Goal: Task Accomplishment & Management: Manage account settings

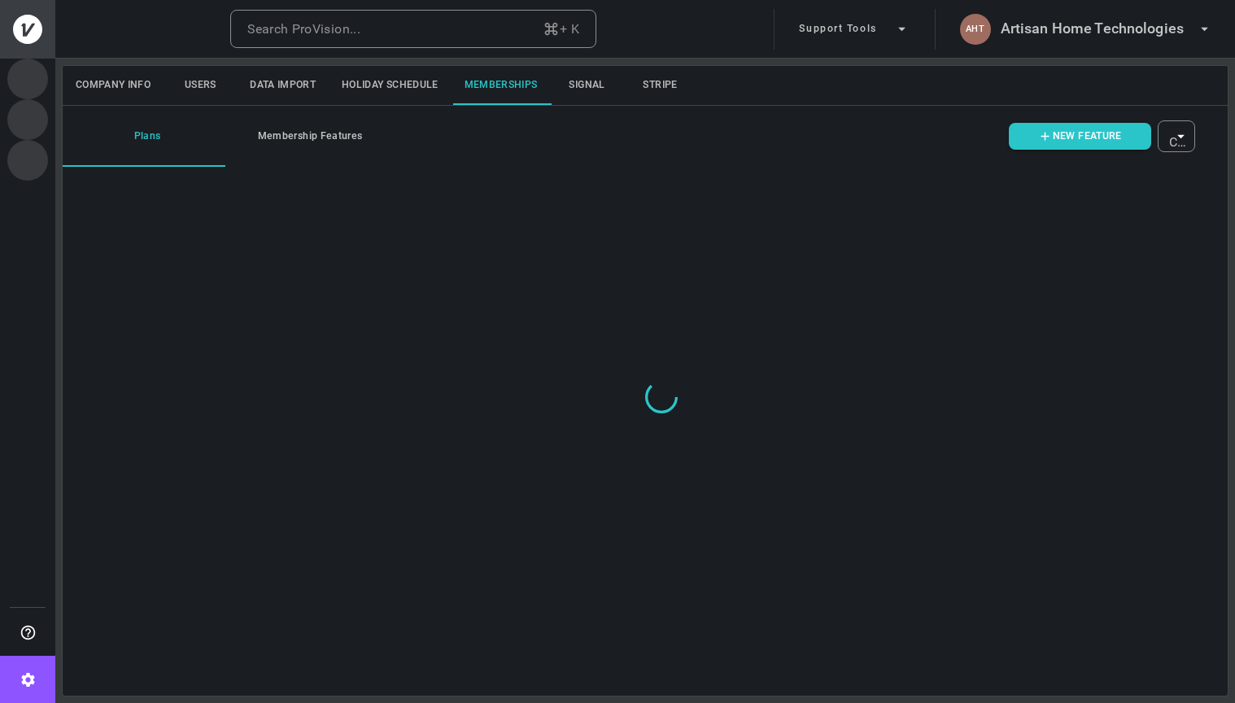
type input "ovbid-d4e85bba-234f-4efc-9159-fc4f6bbc5a14"
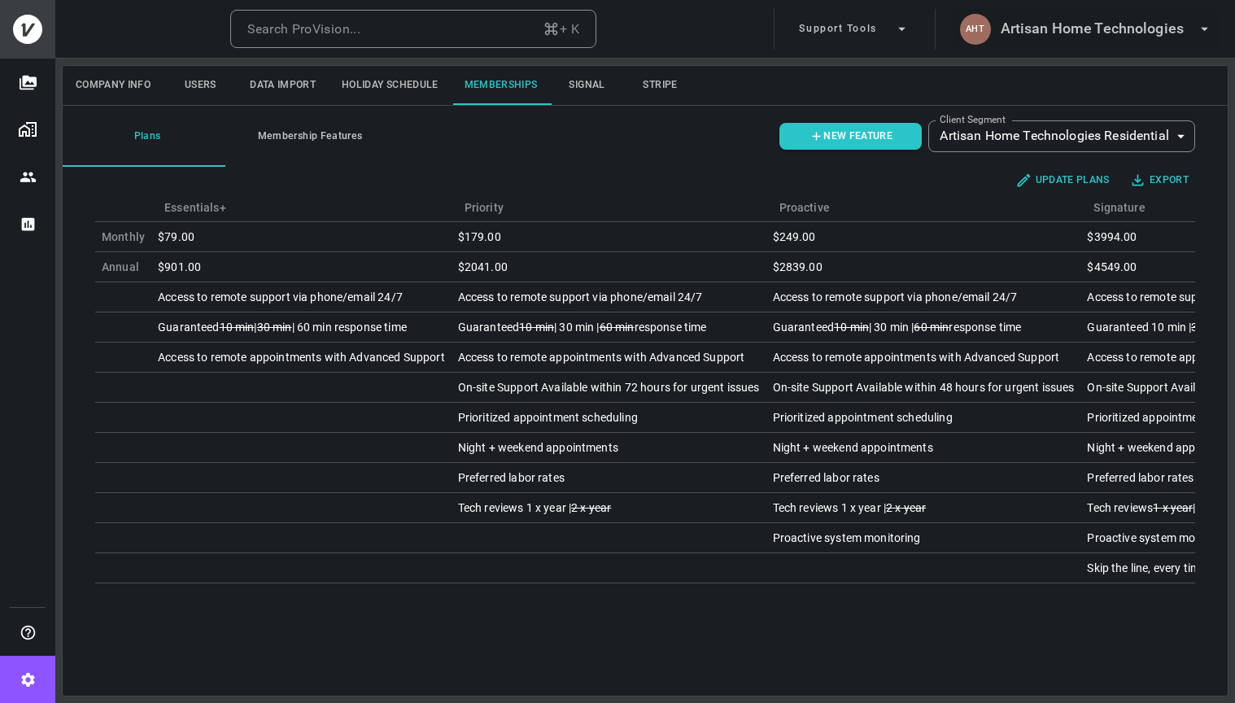
click at [1088, 37] on h6 "Artisan Home Technologies" at bounding box center [1092, 29] width 183 height 24
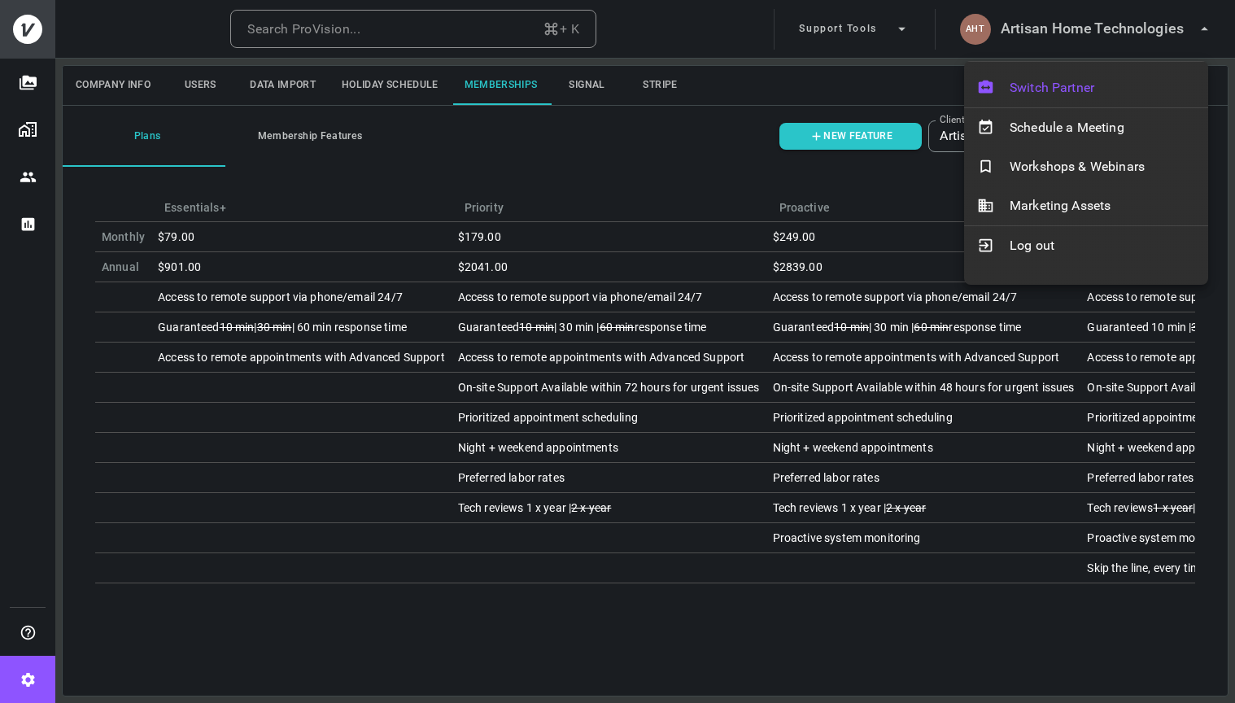
click at [1072, 73] on div "Switch Partner" at bounding box center [1086, 87] width 244 height 39
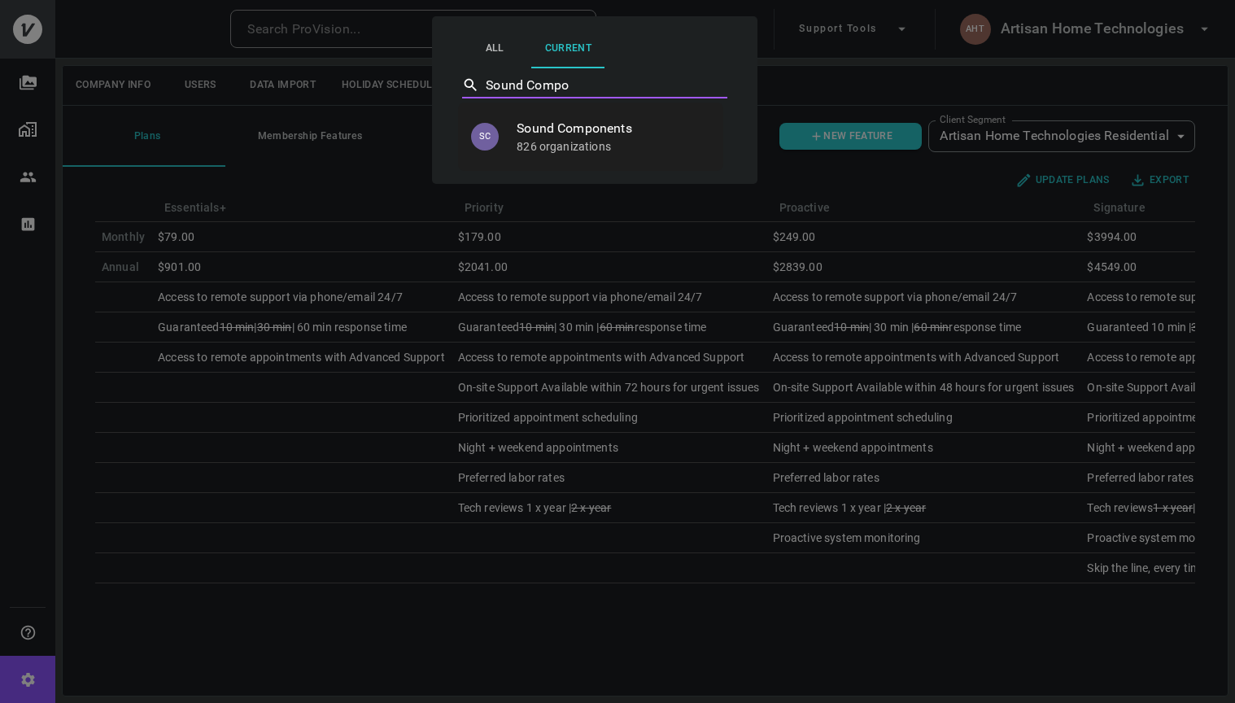
type input "Sound Components"
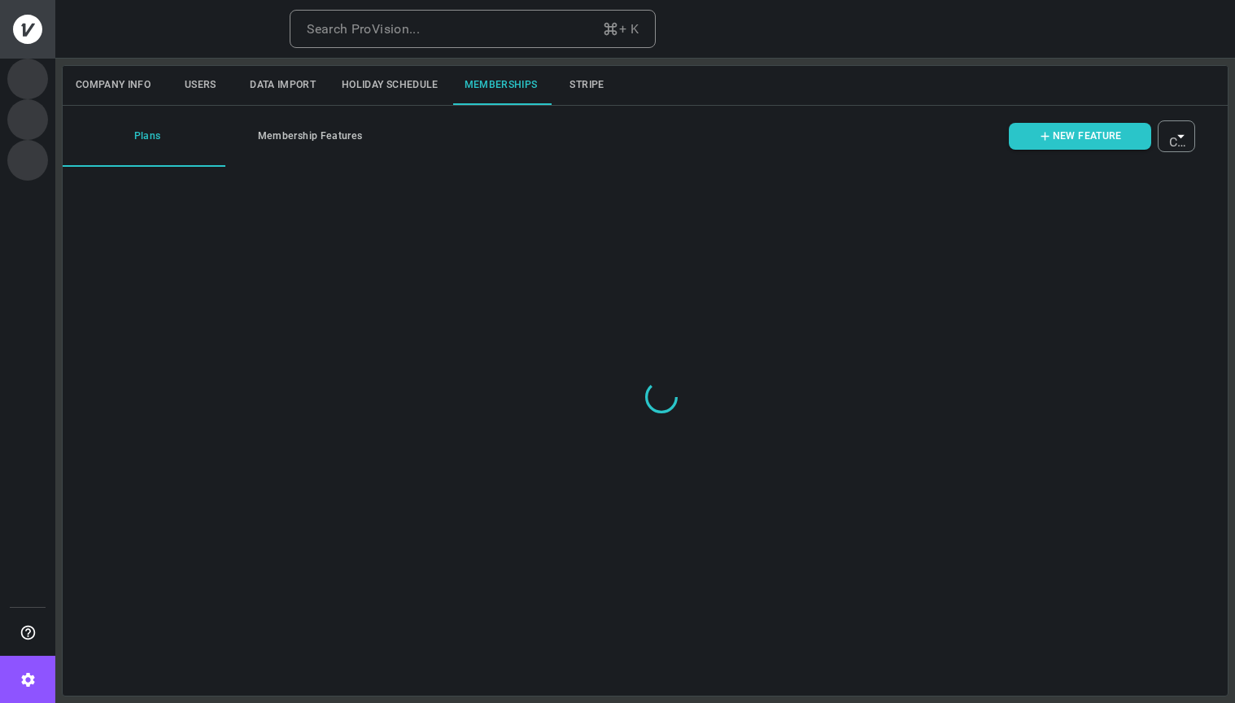
type input "ovbid-eb477f24-fb23-41ef-9a6d-1bc618f6f0f9"
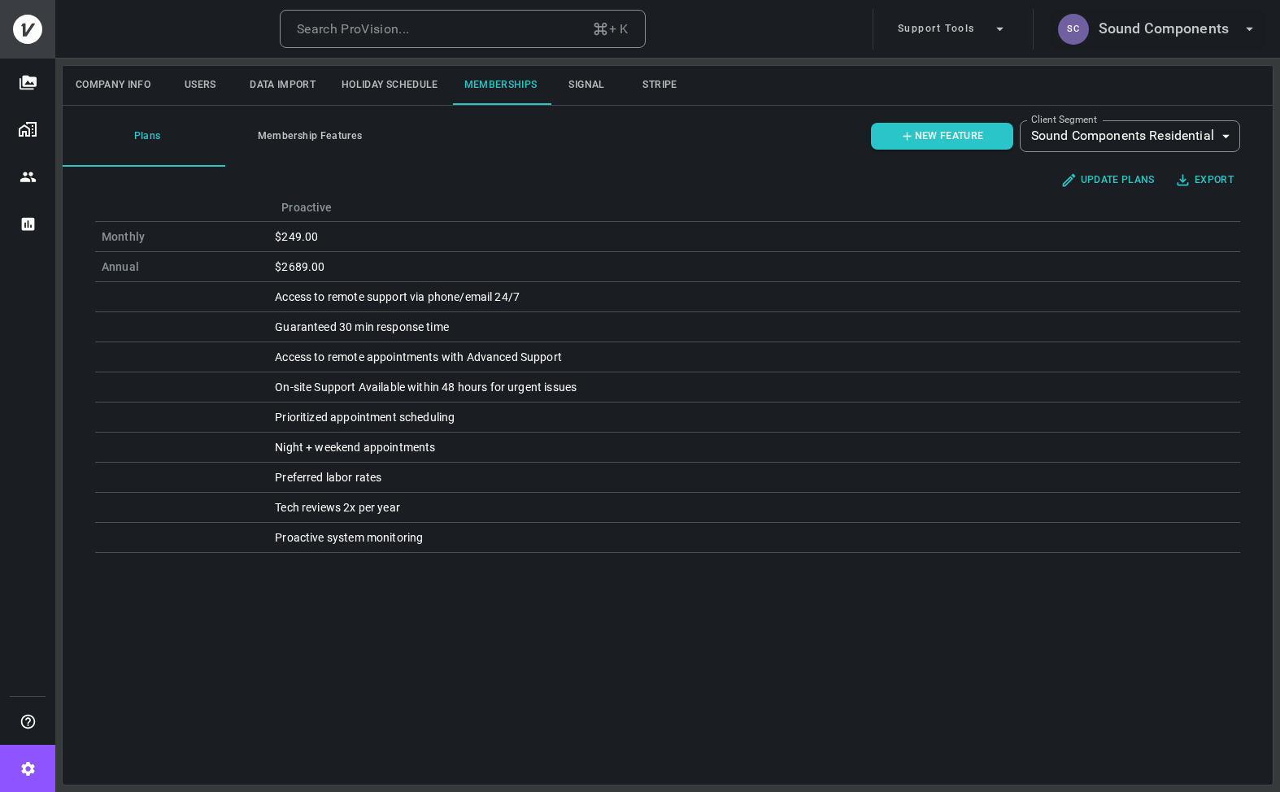
click at [1185, 35] on h6 "Sound Components" at bounding box center [1164, 29] width 130 height 24
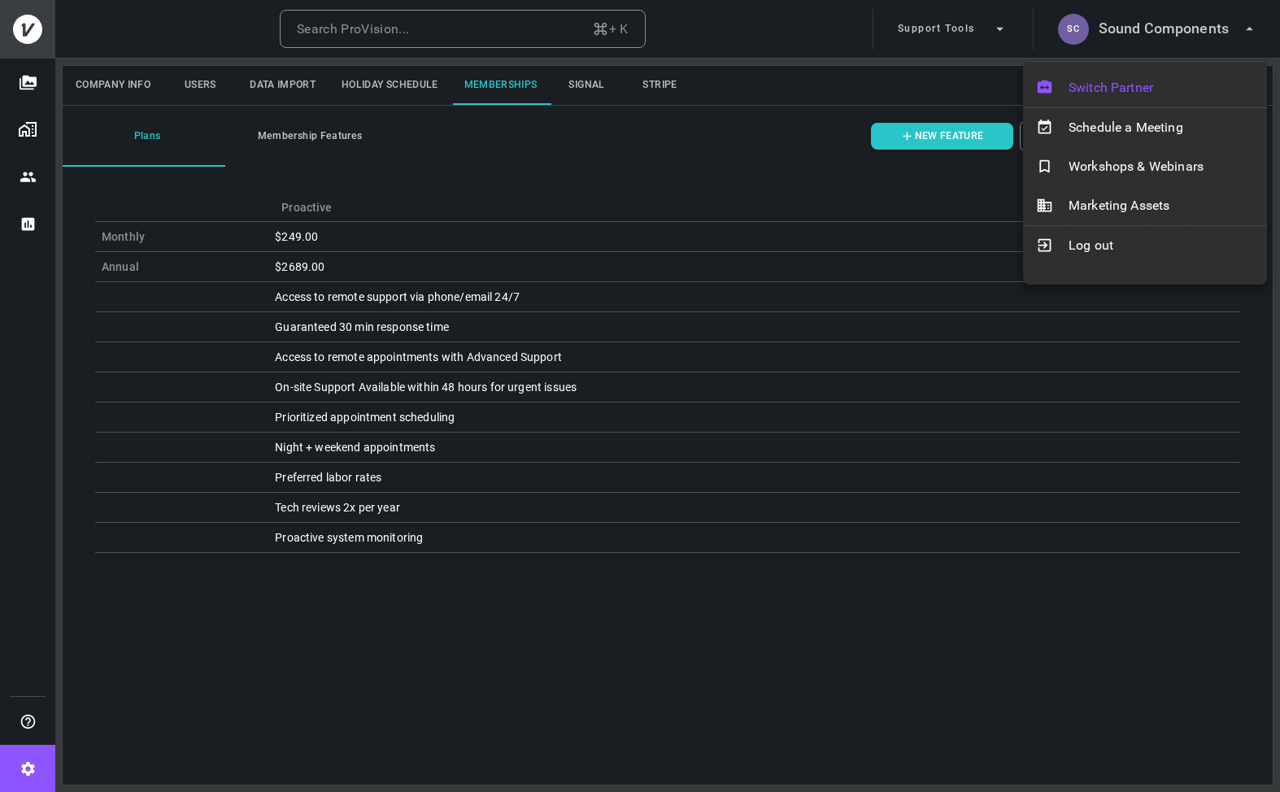
click at [1137, 94] on span "Switch Partner" at bounding box center [1161, 88] width 185 height 20
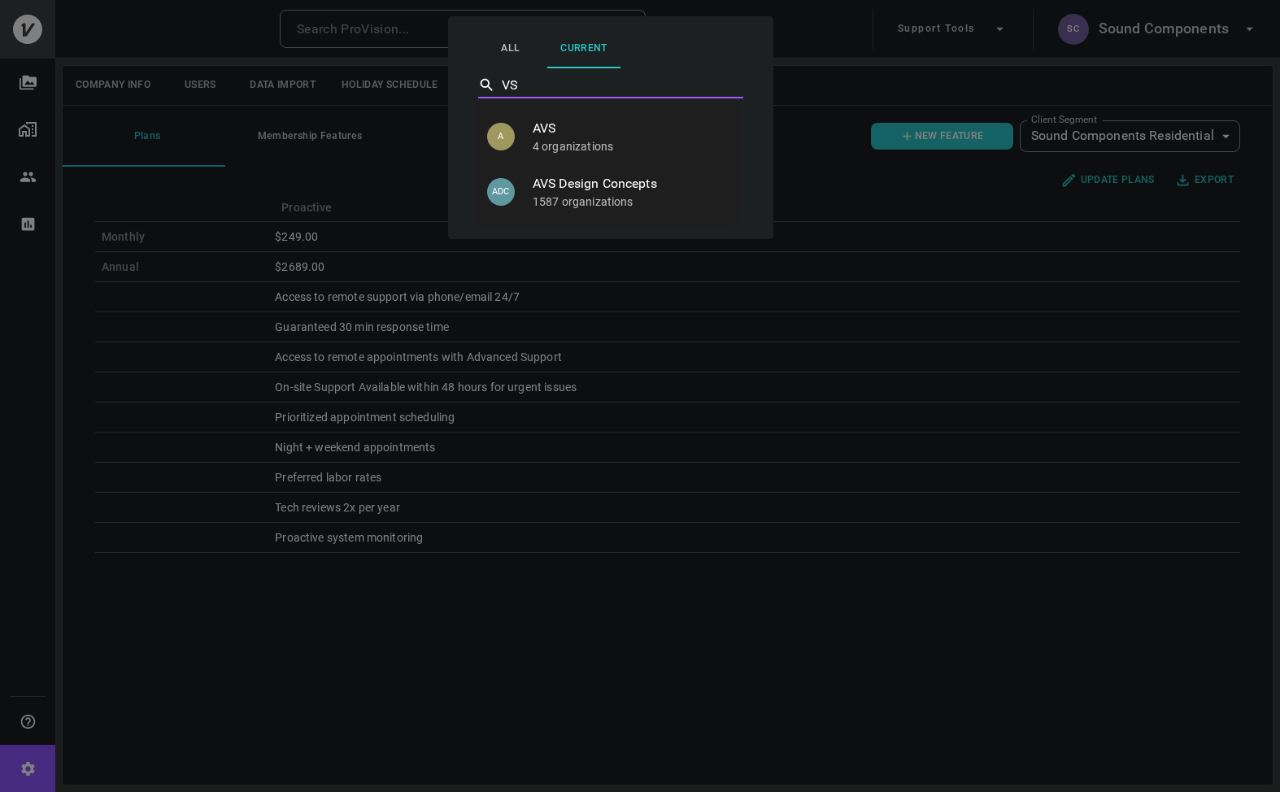
type input "V"
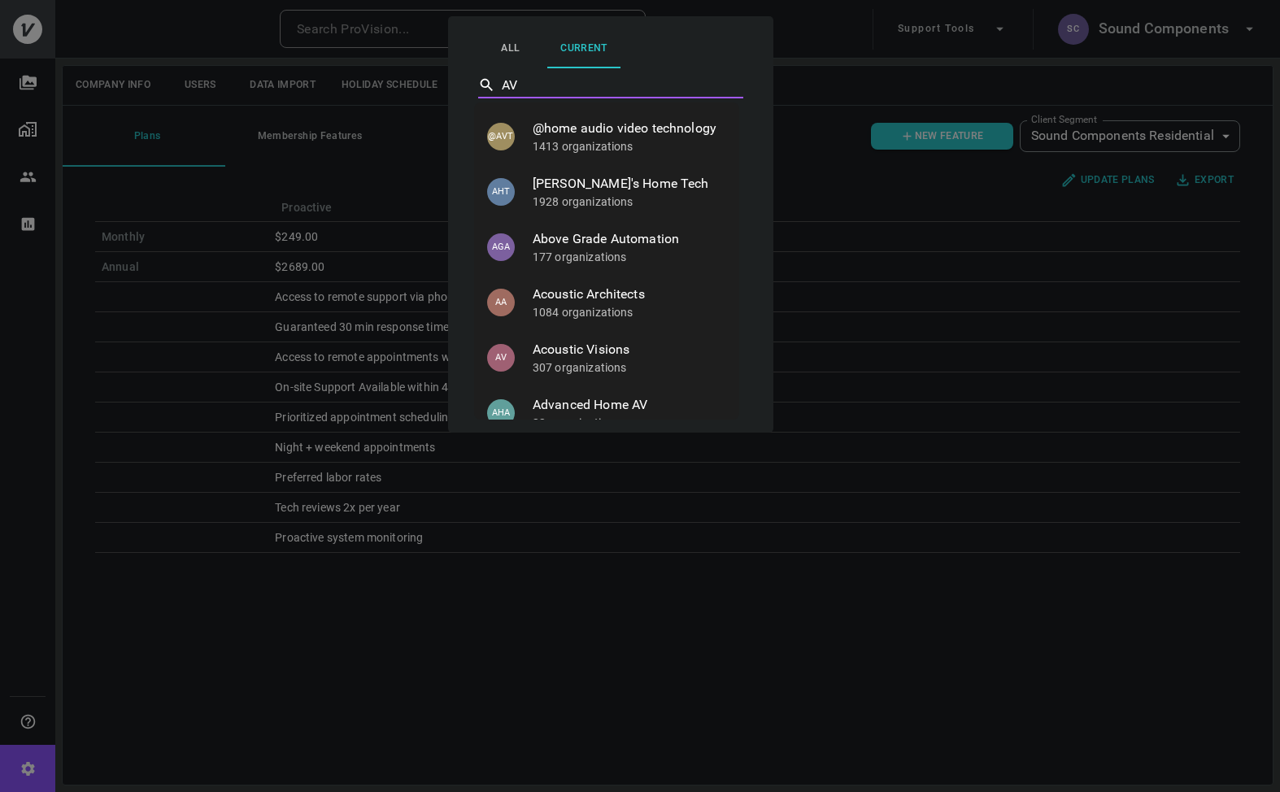
type input "AVS"
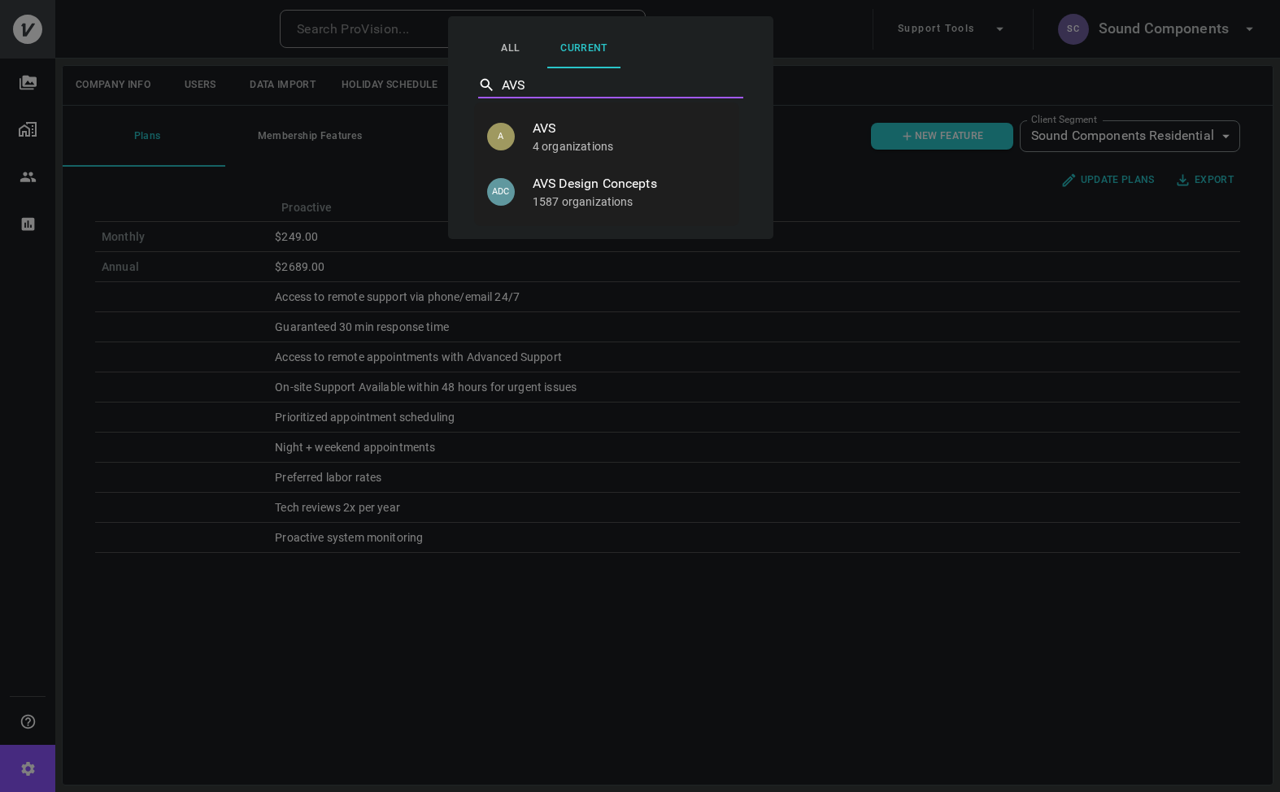
click at [631, 149] on p "4 organizations" at bounding box center [630, 146] width 194 height 16
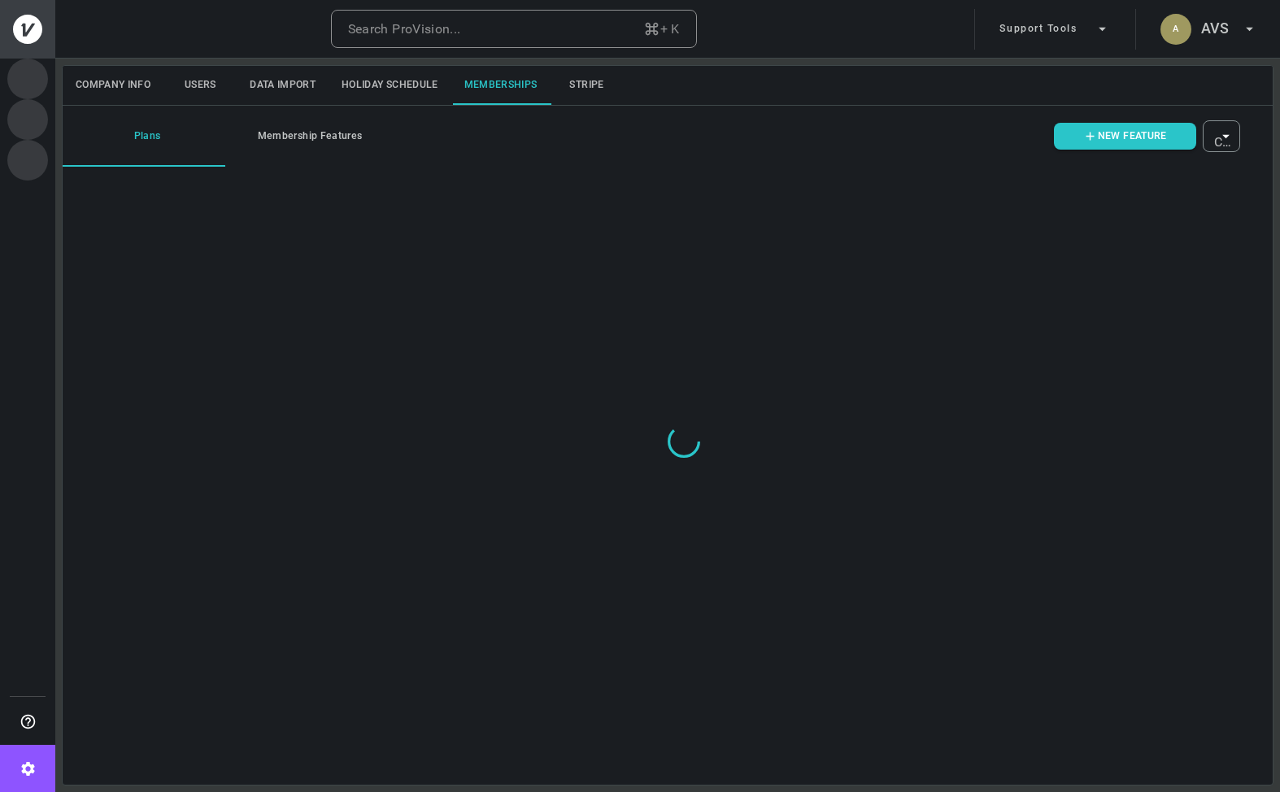
type input "ovbid-fea76328-941b-4ddb-b441-26c8616e7c17"
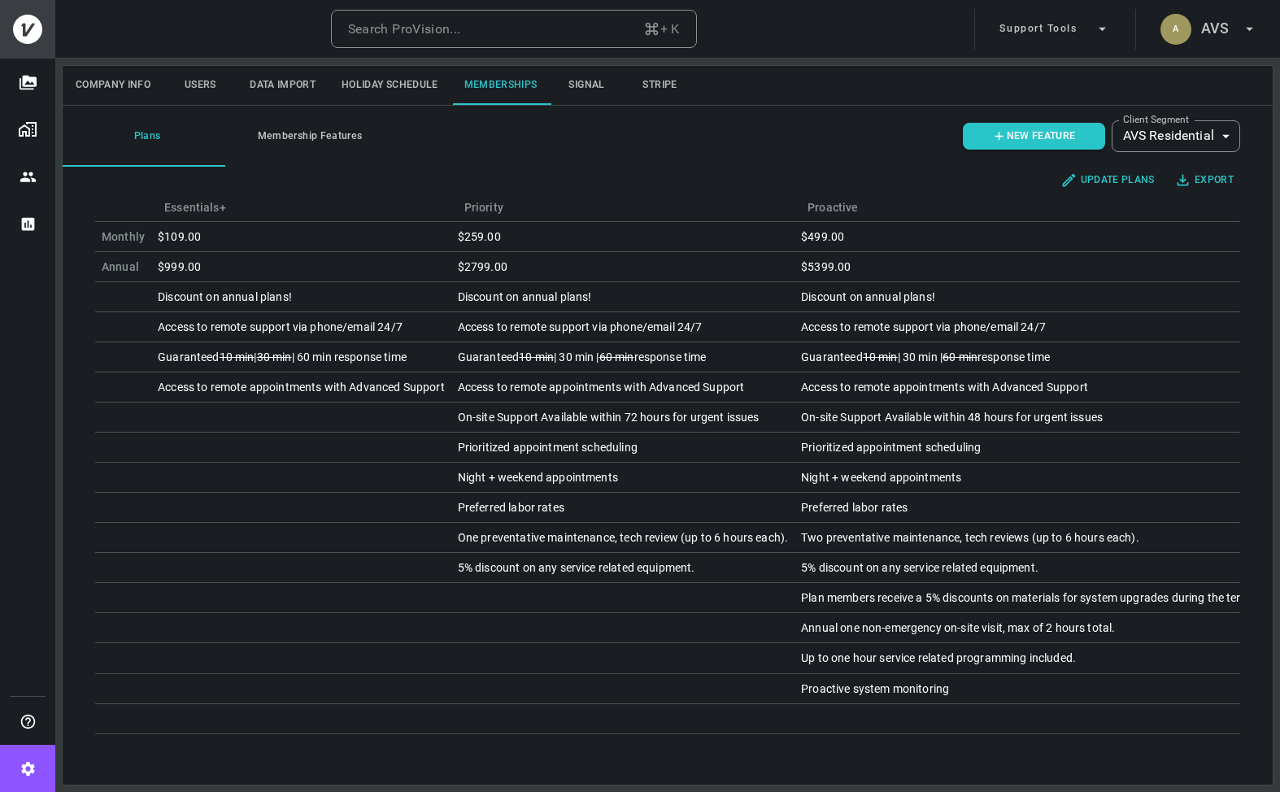
click at [187, 72] on button "Users" at bounding box center [200, 85] width 73 height 39
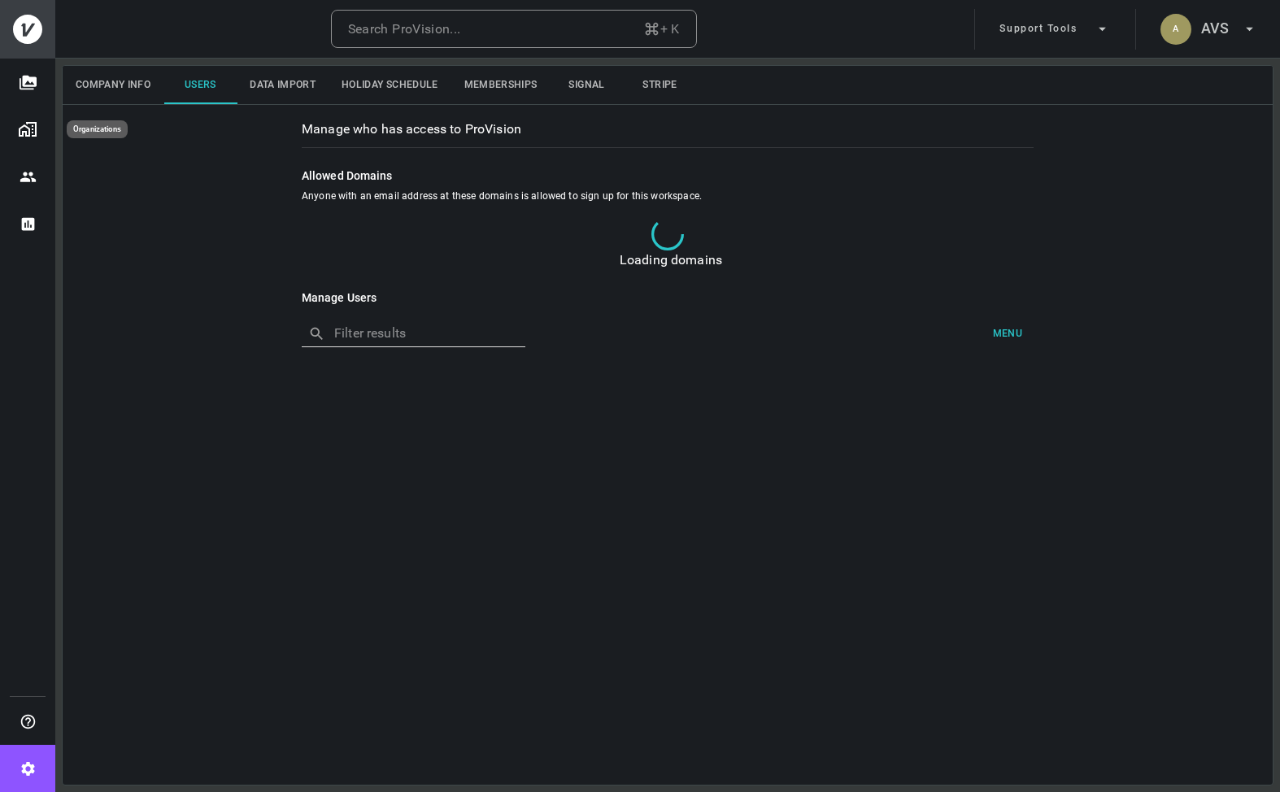
click at [30, 124] on img "Organizations" at bounding box center [28, 130] width 20 height 20
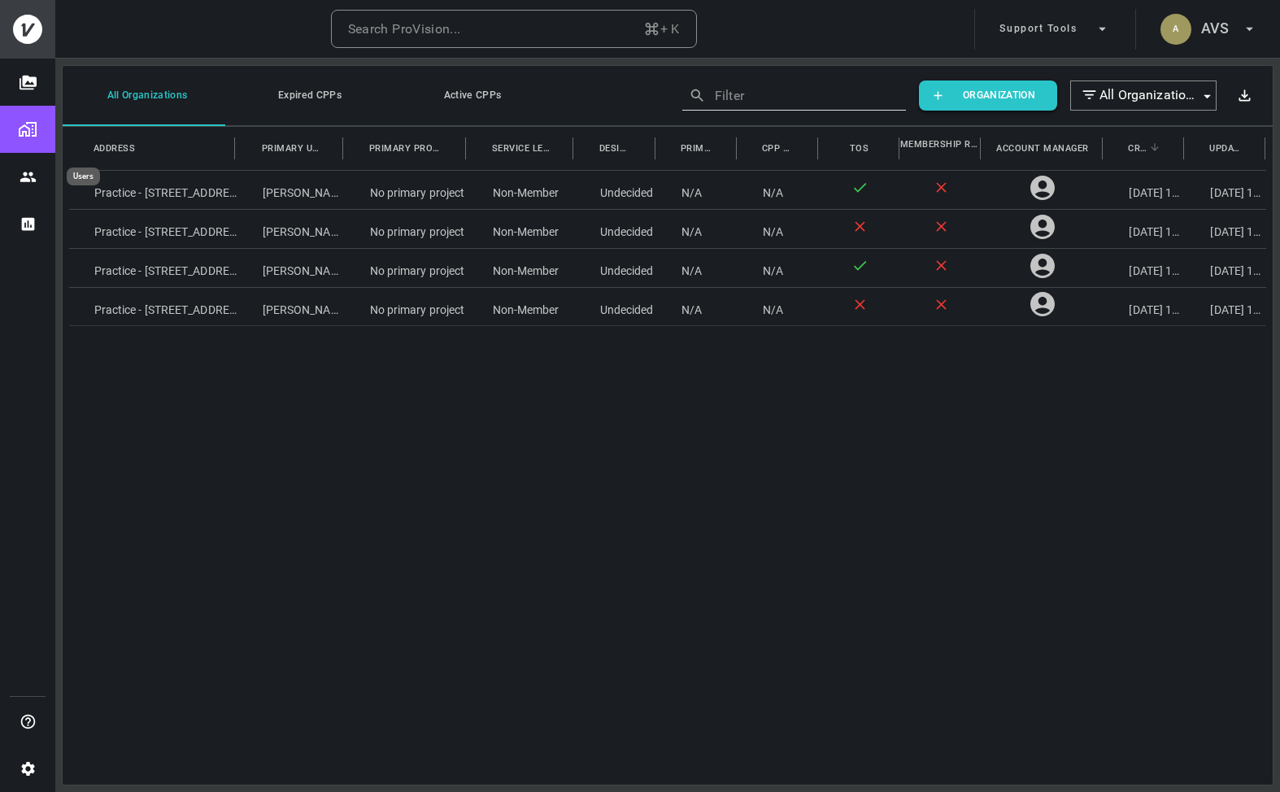
click at [11, 166] on button "Users" at bounding box center [27, 176] width 55 height 47
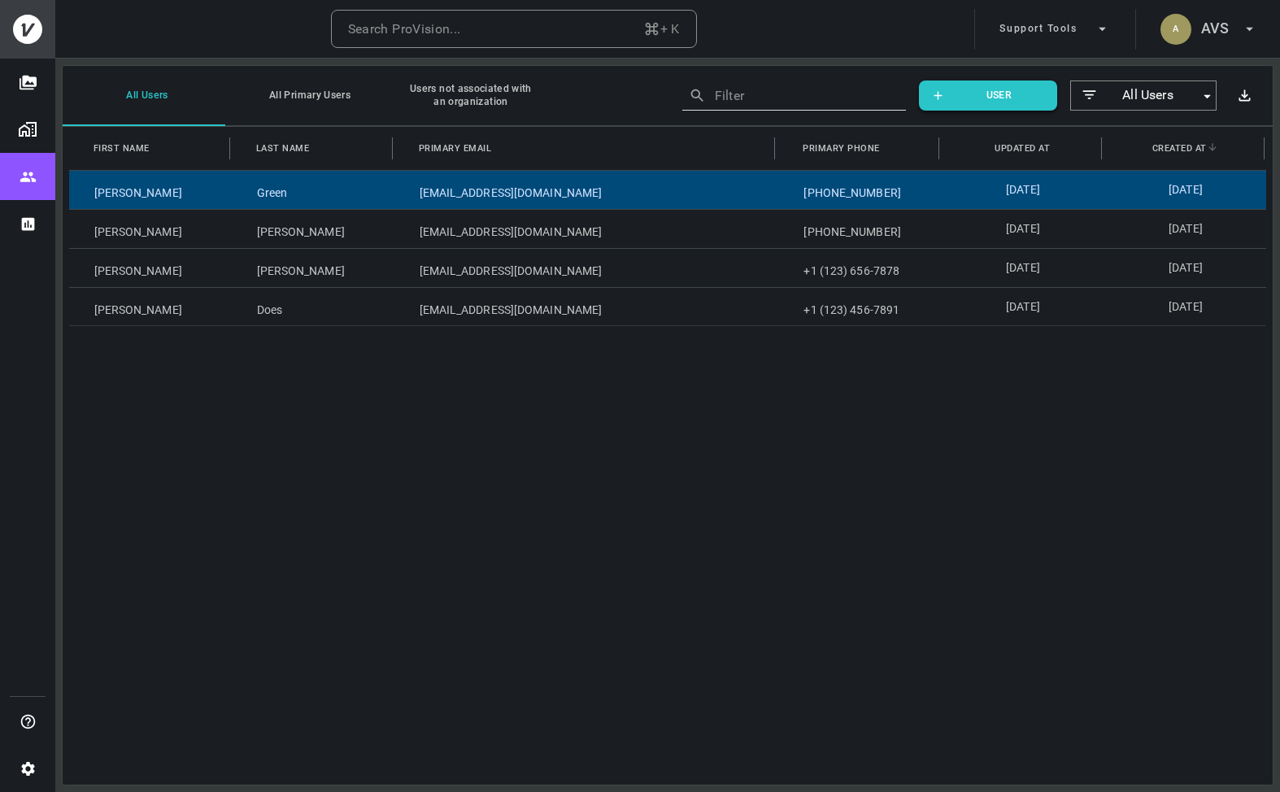
click at [168, 189] on div "Rachel" at bounding box center [150, 190] width 163 height 38
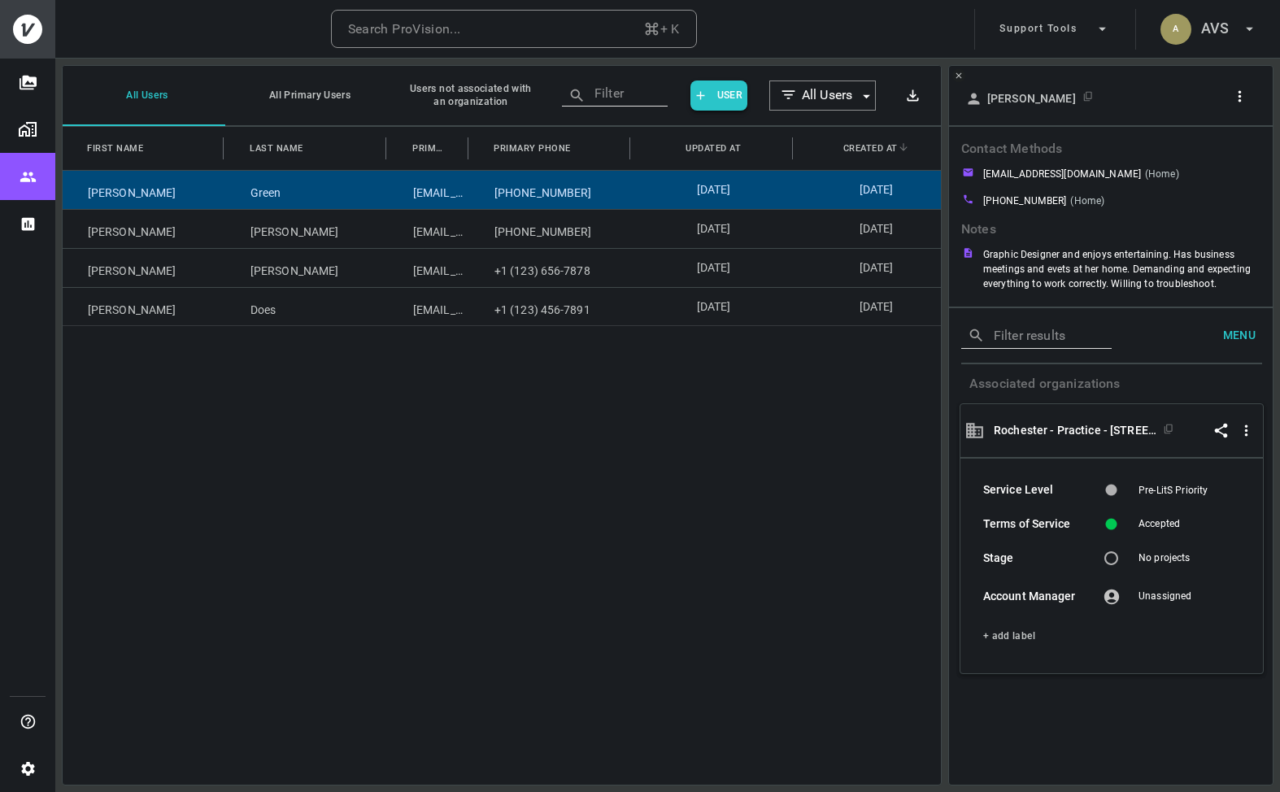
click at [1249, 97] on button "button" at bounding box center [1243, 96] width 31 height 25
click at [1227, 169] on li "Copy Client ID" at bounding box center [1198, 159] width 137 height 29
click at [1193, 38] on div at bounding box center [640, 396] width 1280 height 792
click at [1232, 36] on button "A AVS" at bounding box center [1209, 29] width 111 height 41
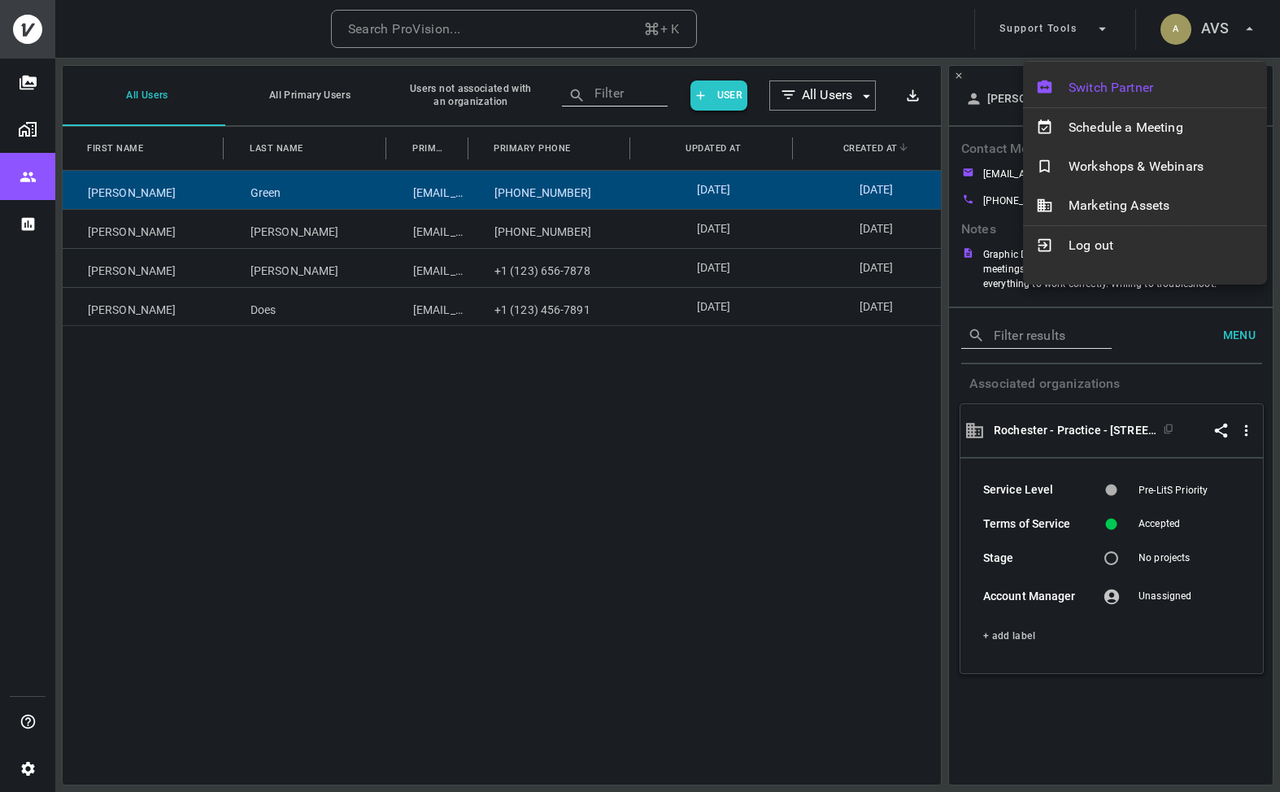
click at [1177, 87] on span "Switch Partner" at bounding box center [1161, 88] width 185 height 20
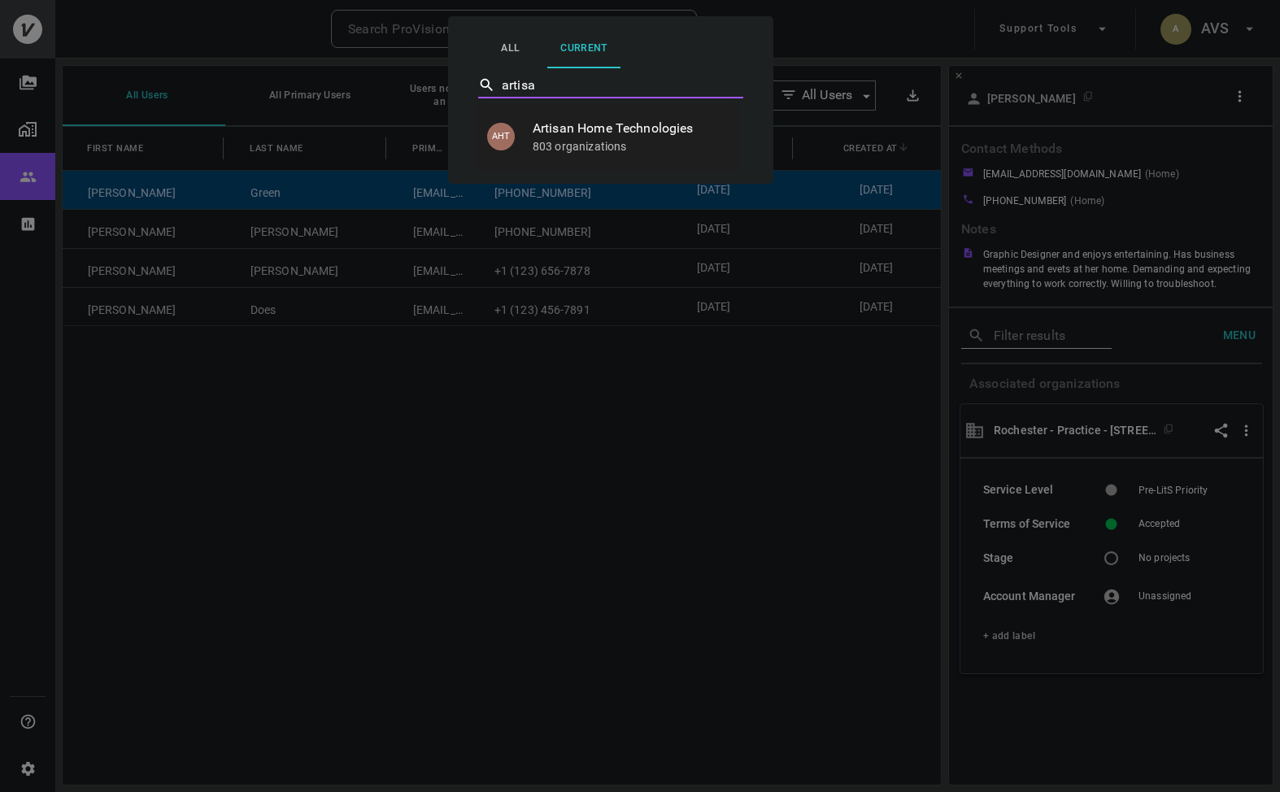
type input "artisan"
click at [684, 139] on p "803 organizations" at bounding box center [630, 146] width 194 height 16
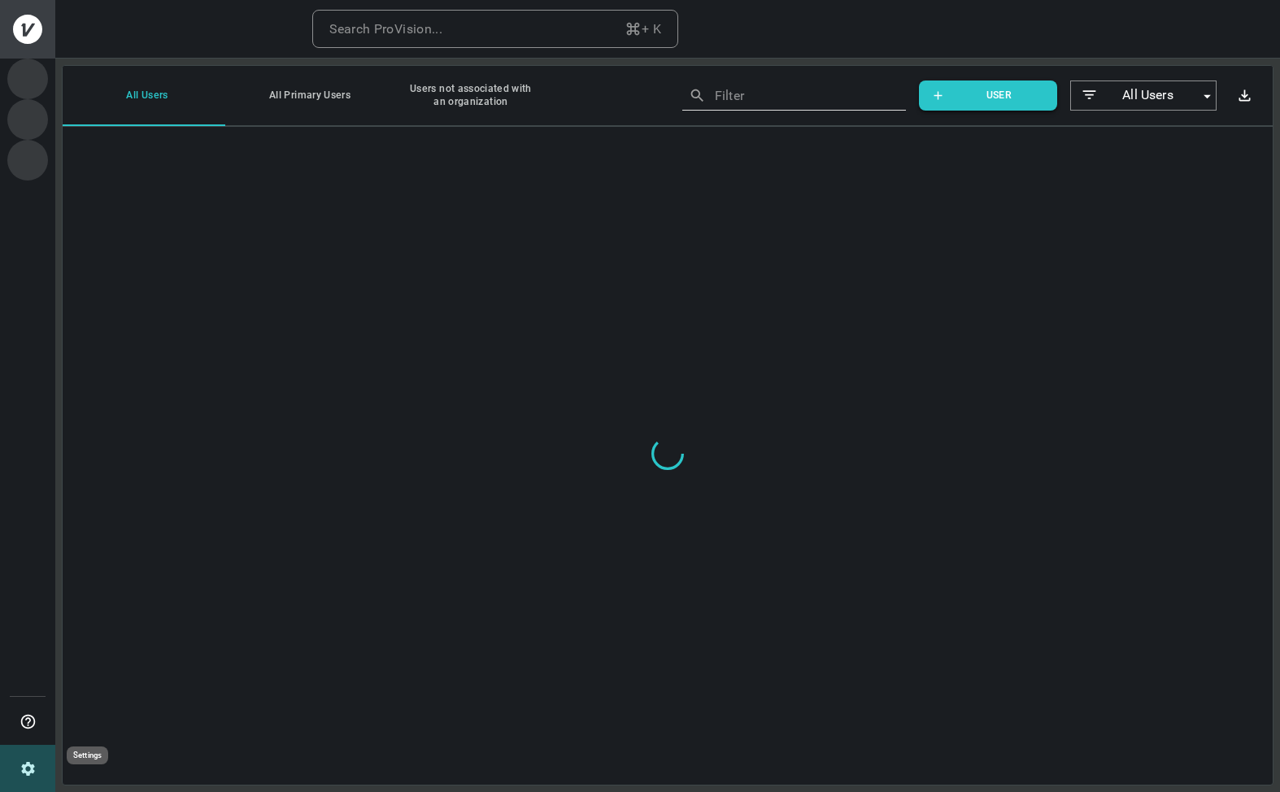
click at [23, 778] on button "Settings" at bounding box center [27, 768] width 55 height 47
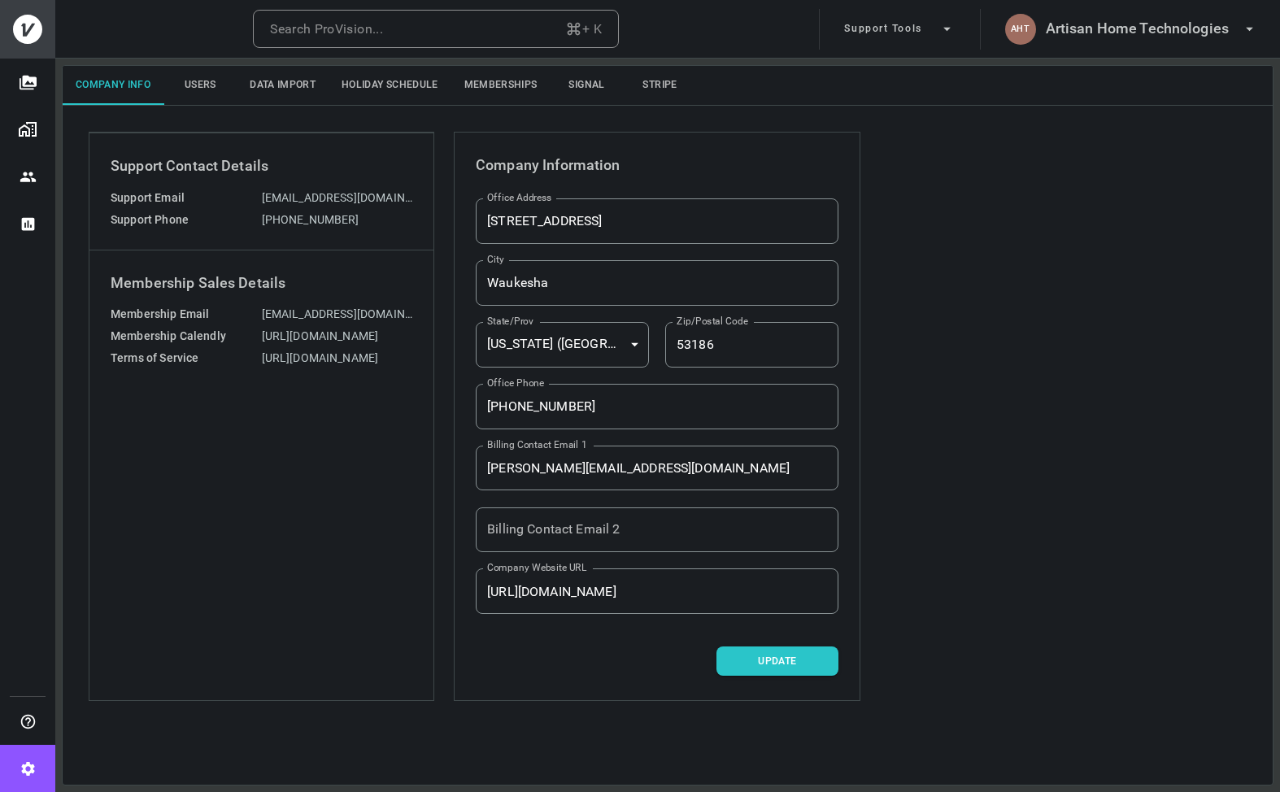
click at [28, 766] on icon "Settings" at bounding box center [28, 769] width 17 height 17
click at [497, 85] on button "Memberships" at bounding box center [500, 85] width 99 height 39
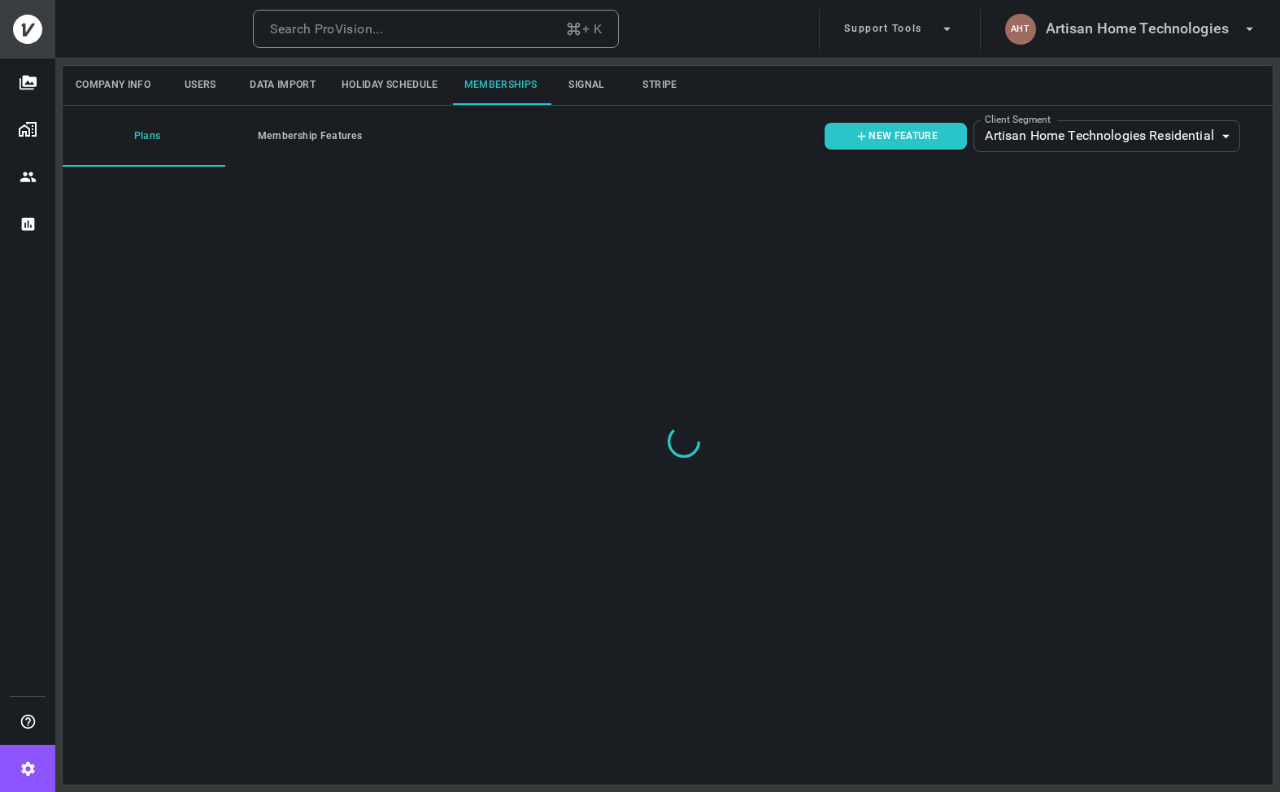
click at [1185, 134] on body "Search ProVision... + K Support Tools AHT Artisan Home Technologies Company Inf…" at bounding box center [640, 396] width 1280 height 792
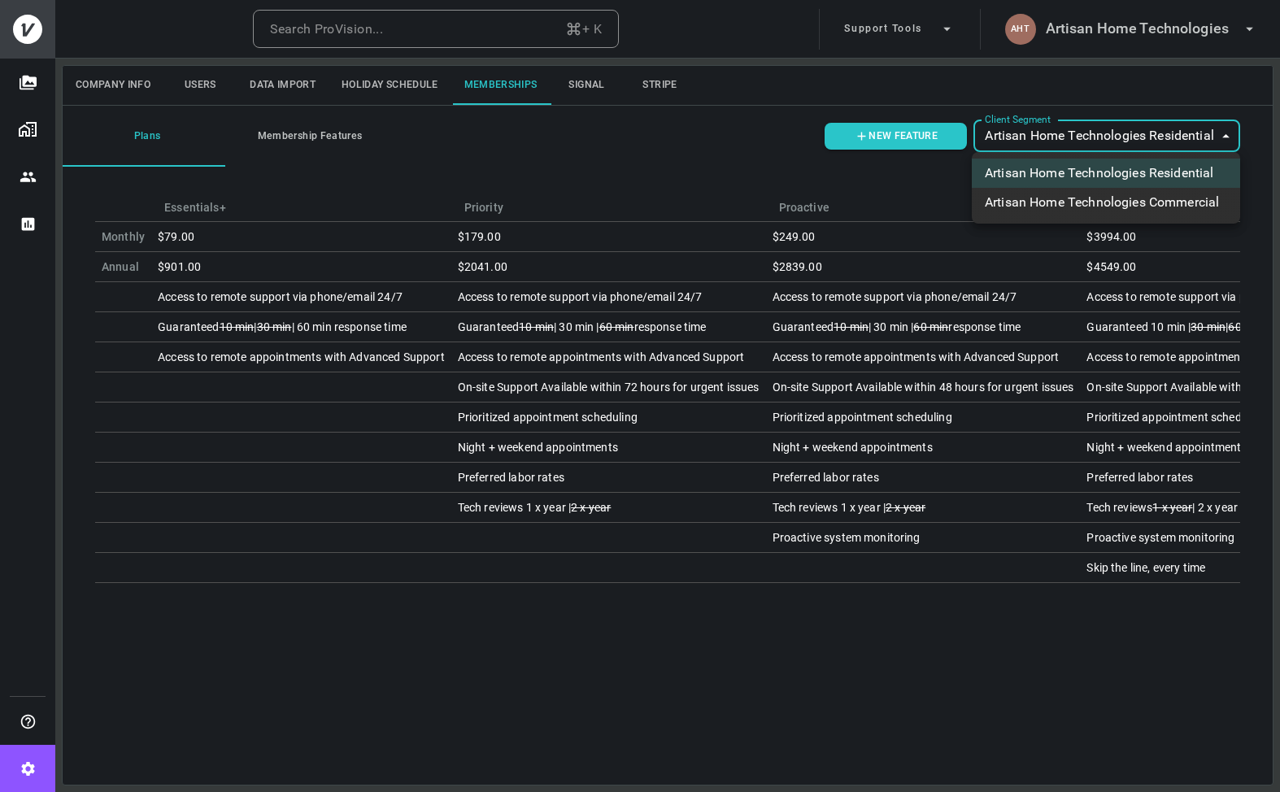
click at [1176, 204] on li "Artisan Home Technologies Commercial" at bounding box center [1106, 202] width 268 height 29
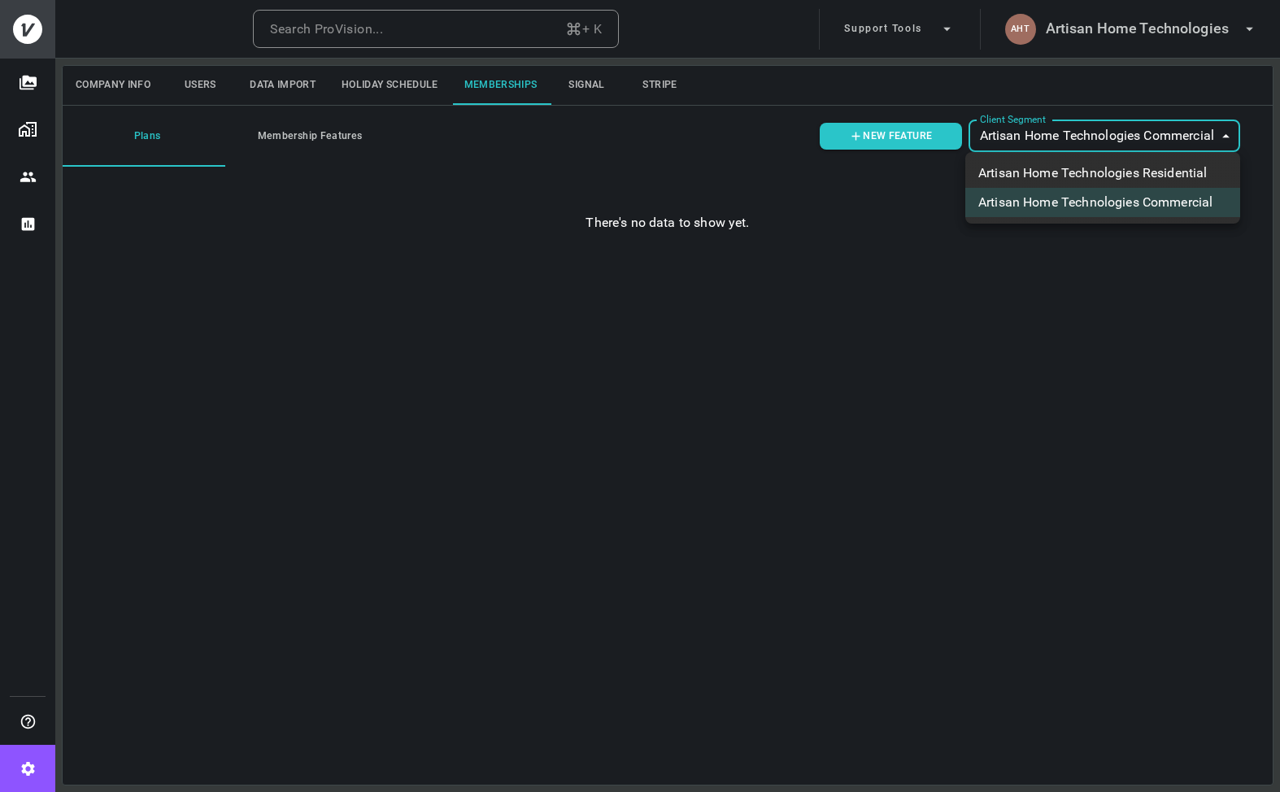
click at [1153, 130] on body "Search ProVision... + K Support Tools AHT Artisan Home Technologies Company Inf…" at bounding box center [640, 396] width 1280 height 792
click at [1135, 177] on li "Artisan Home Technologies Residential" at bounding box center [1103, 173] width 275 height 29
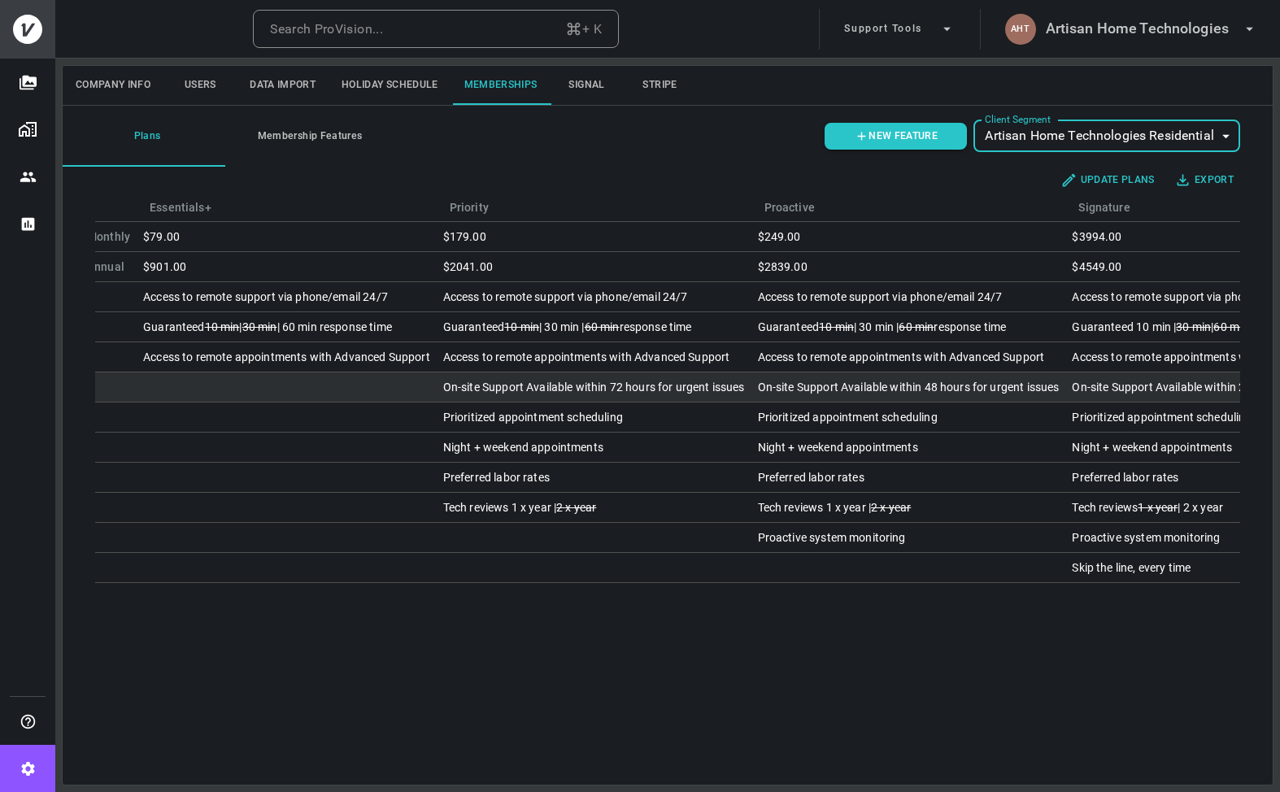
scroll to position [0, 13]
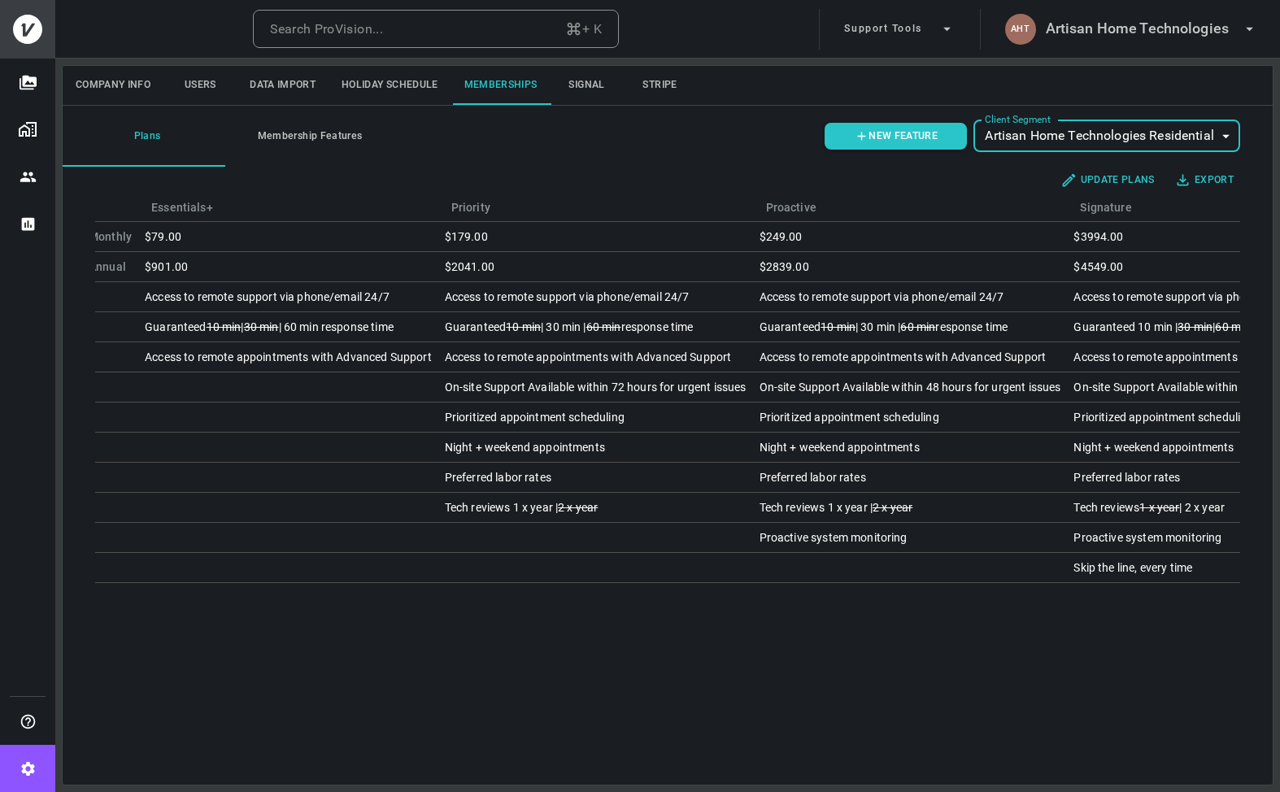
click at [1149, 146] on body "Search ProVision... + K Support Tools AHT Artisan Home Technologies Company Inf…" at bounding box center [640, 396] width 1280 height 792
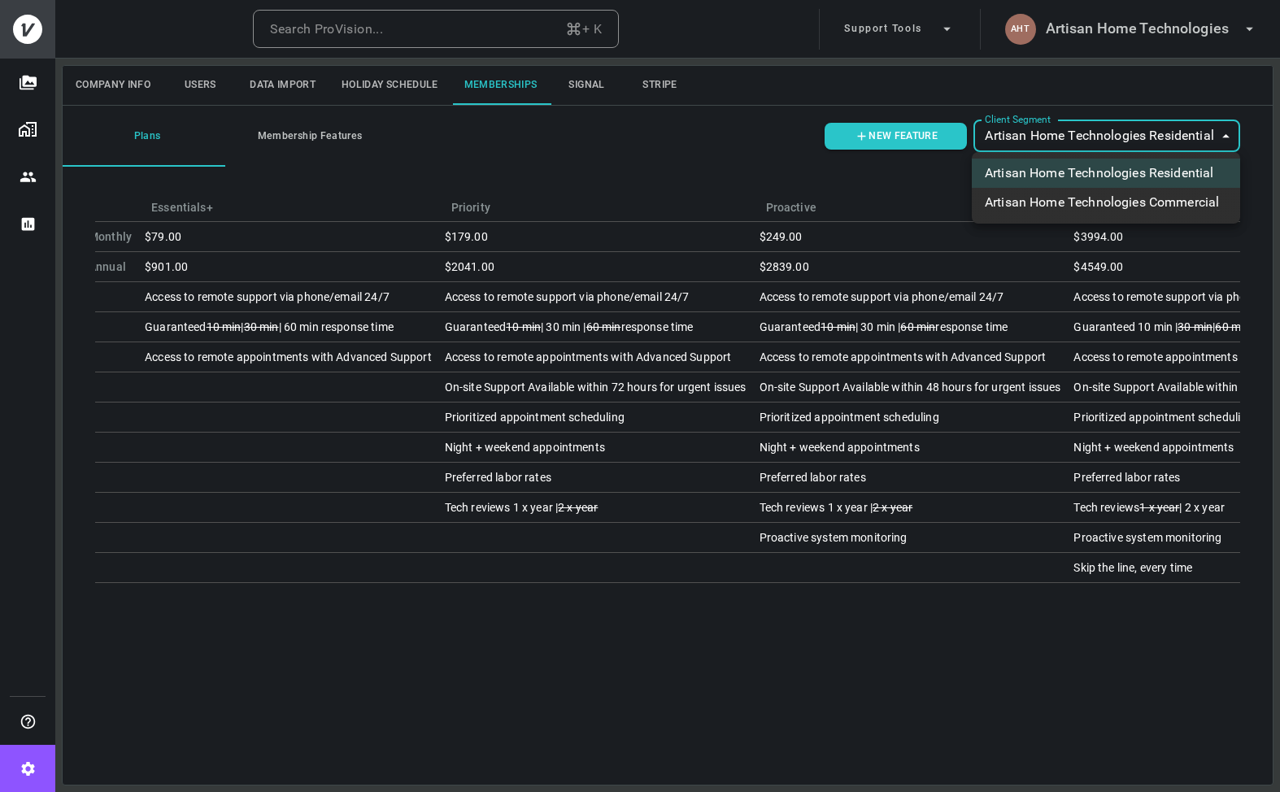
click at [1115, 197] on li "Artisan Home Technologies Commercial" at bounding box center [1106, 202] width 268 height 29
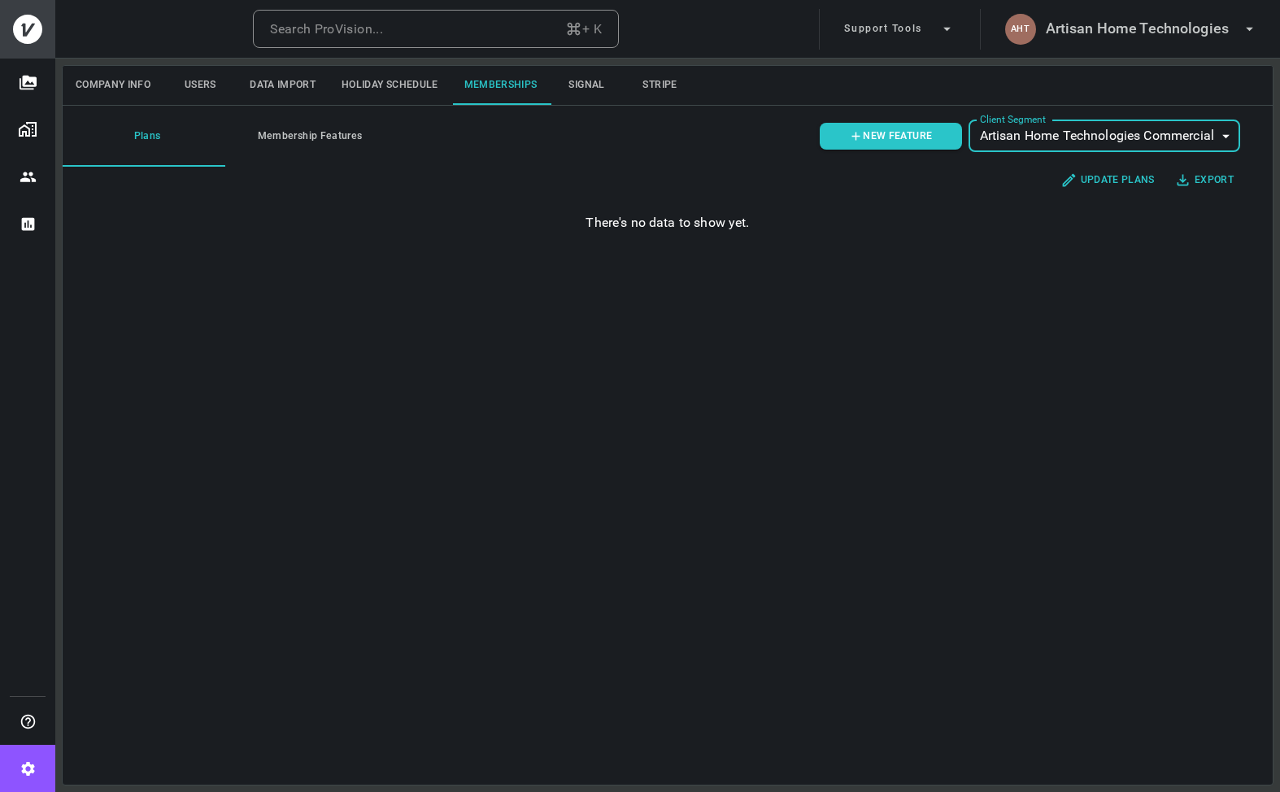
click at [1101, 145] on body "Search ProVision... + K Support Tools AHT Artisan Home Technologies Company Inf…" at bounding box center [640, 396] width 1280 height 792
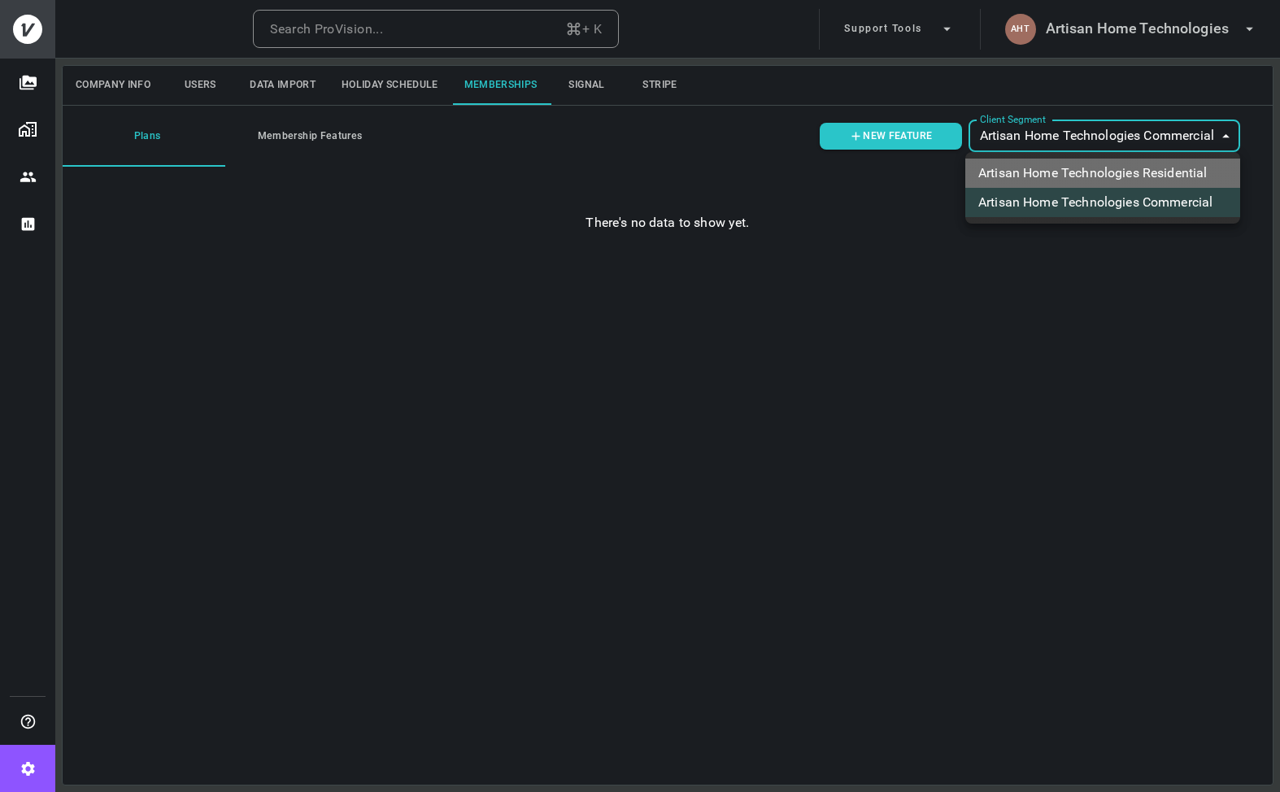
click at [1106, 177] on li "Artisan Home Technologies Residential" at bounding box center [1103, 173] width 275 height 29
type input "ovbid-d4e85bba-234f-4efc-9159-fc4f6bbc5a14"
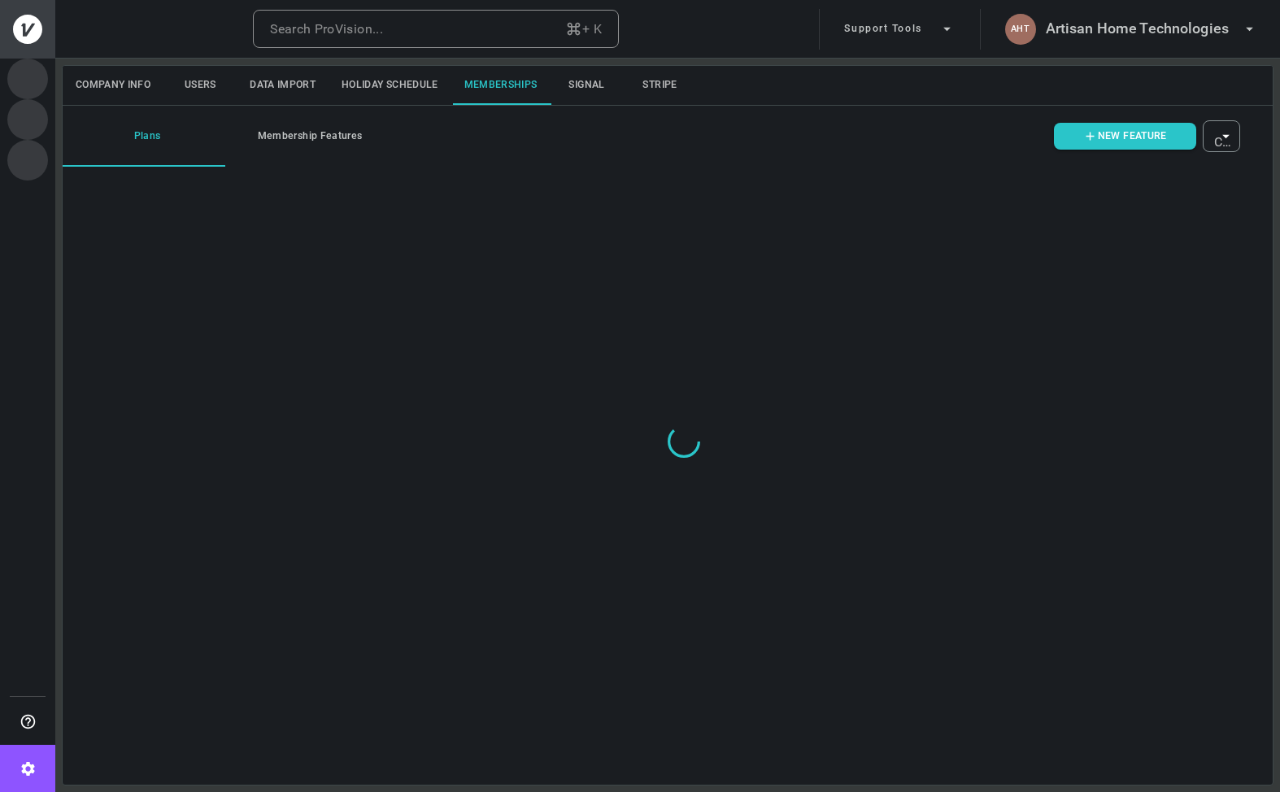
type input "ovbid-d4e85bba-234f-4efc-9159-fc4f6bbc5a14"
